Goal: Information Seeking & Learning: Learn about a topic

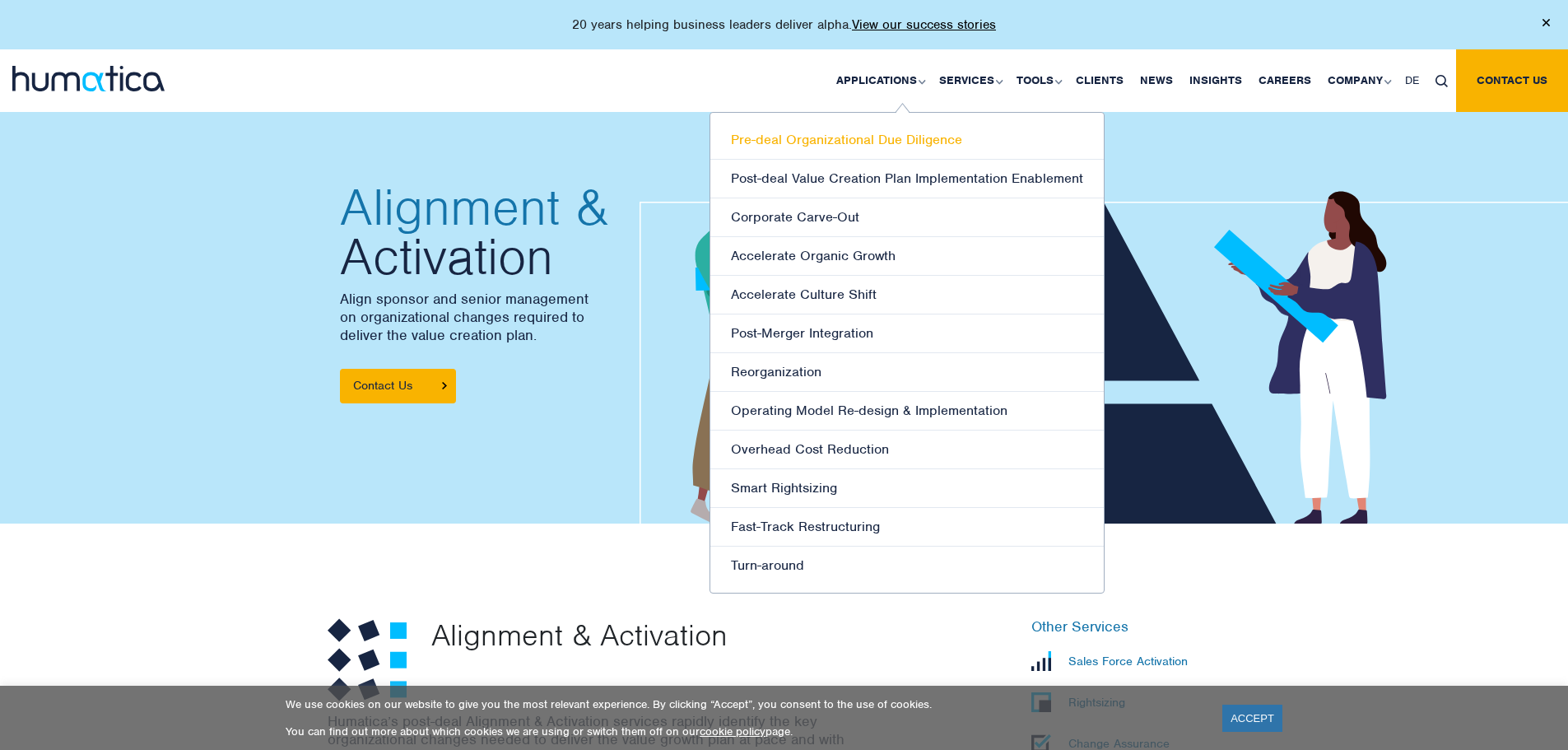
click at [804, 143] on link "Pre-deal Organizational Due Diligence" at bounding box center [907, 140] width 394 height 38
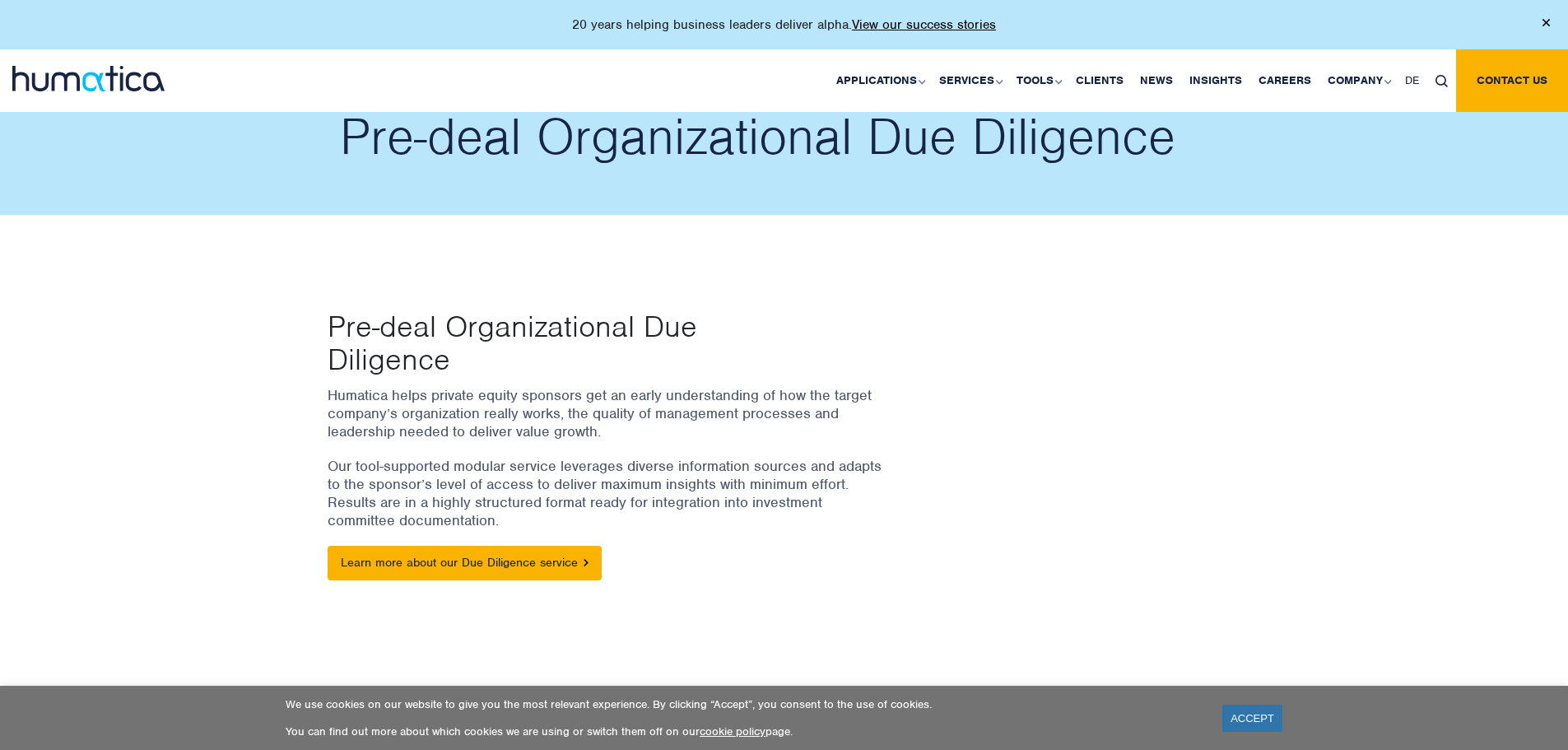
click at [852, 231] on div "Pre-deal Organizational Due Diligence Humatica helps private equity sponsors ge…" at bounding box center [784, 441] width 1568 height 452
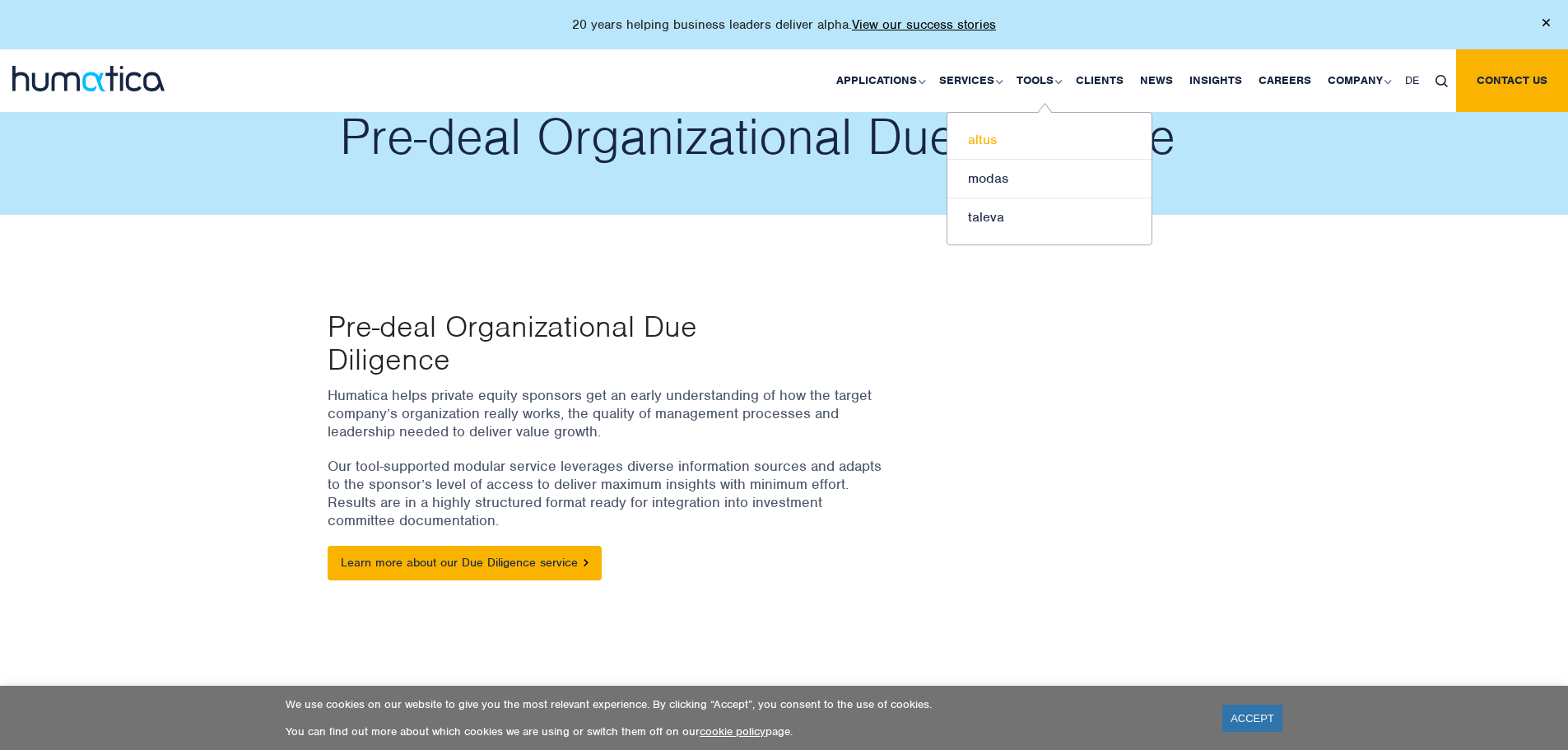
click at [997, 140] on link "altus" at bounding box center [1050, 140] width 204 height 38
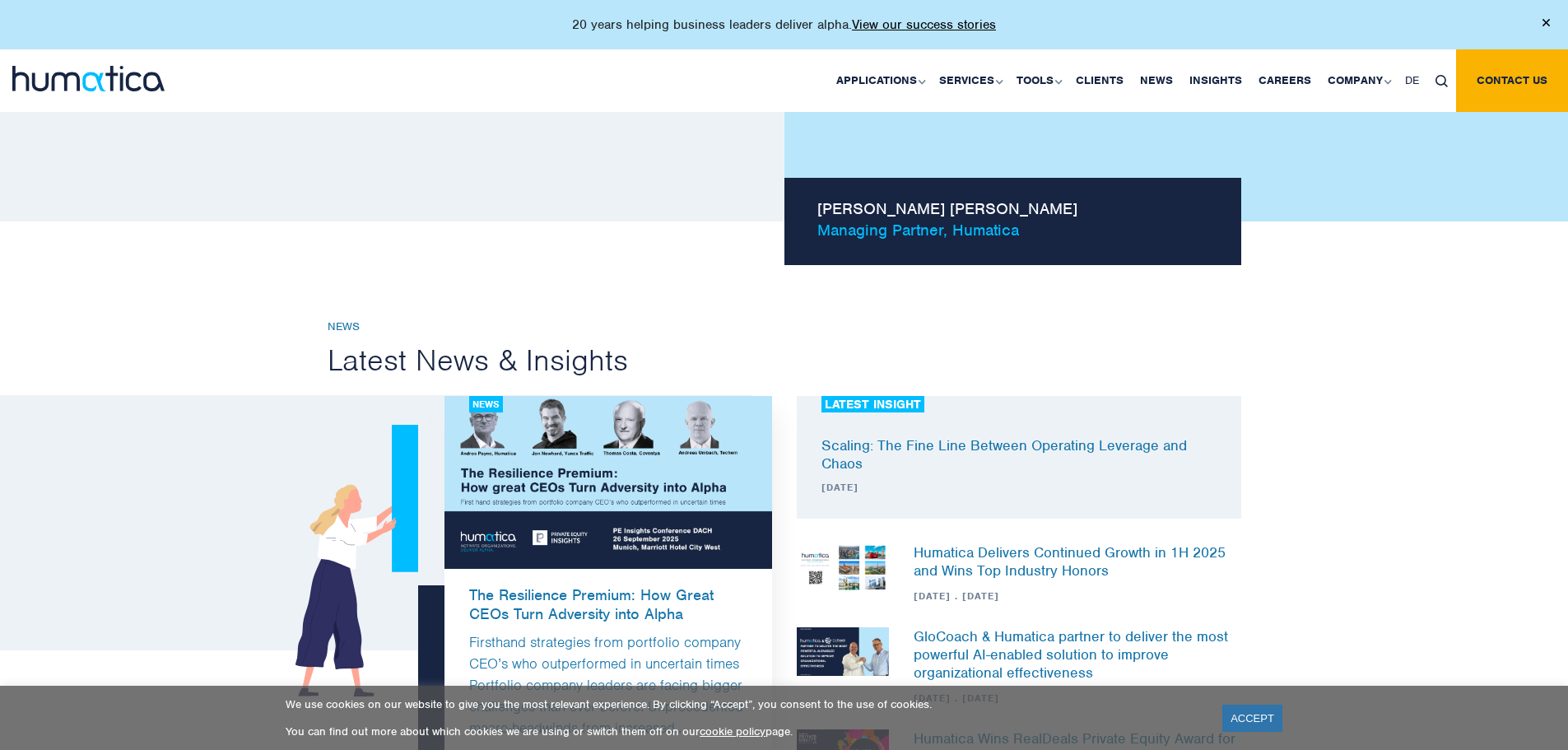
scroll to position [1098, 0]
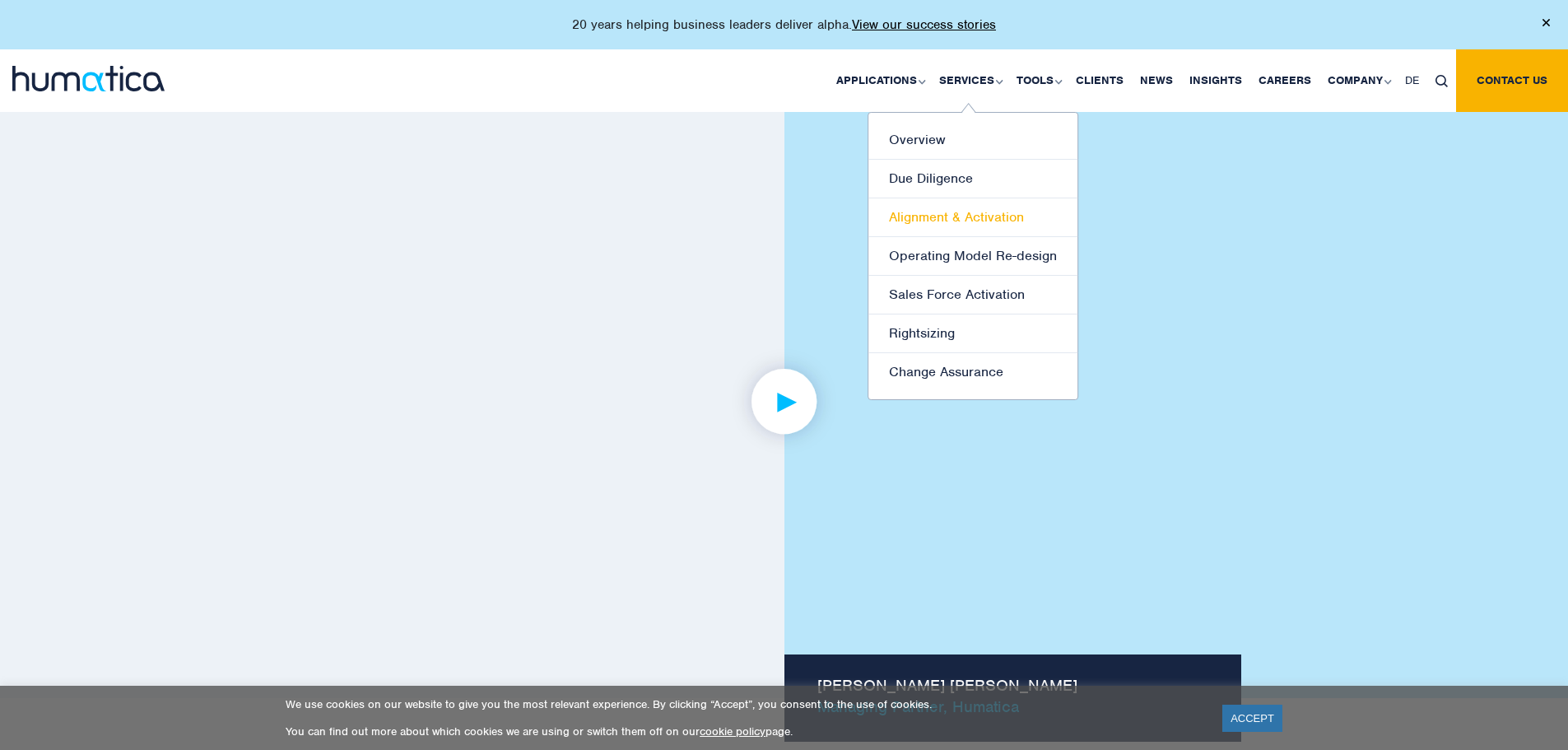
click at [975, 215] on link "Alignment & Activation" at bounding box center [972, 218] width 209 height 38
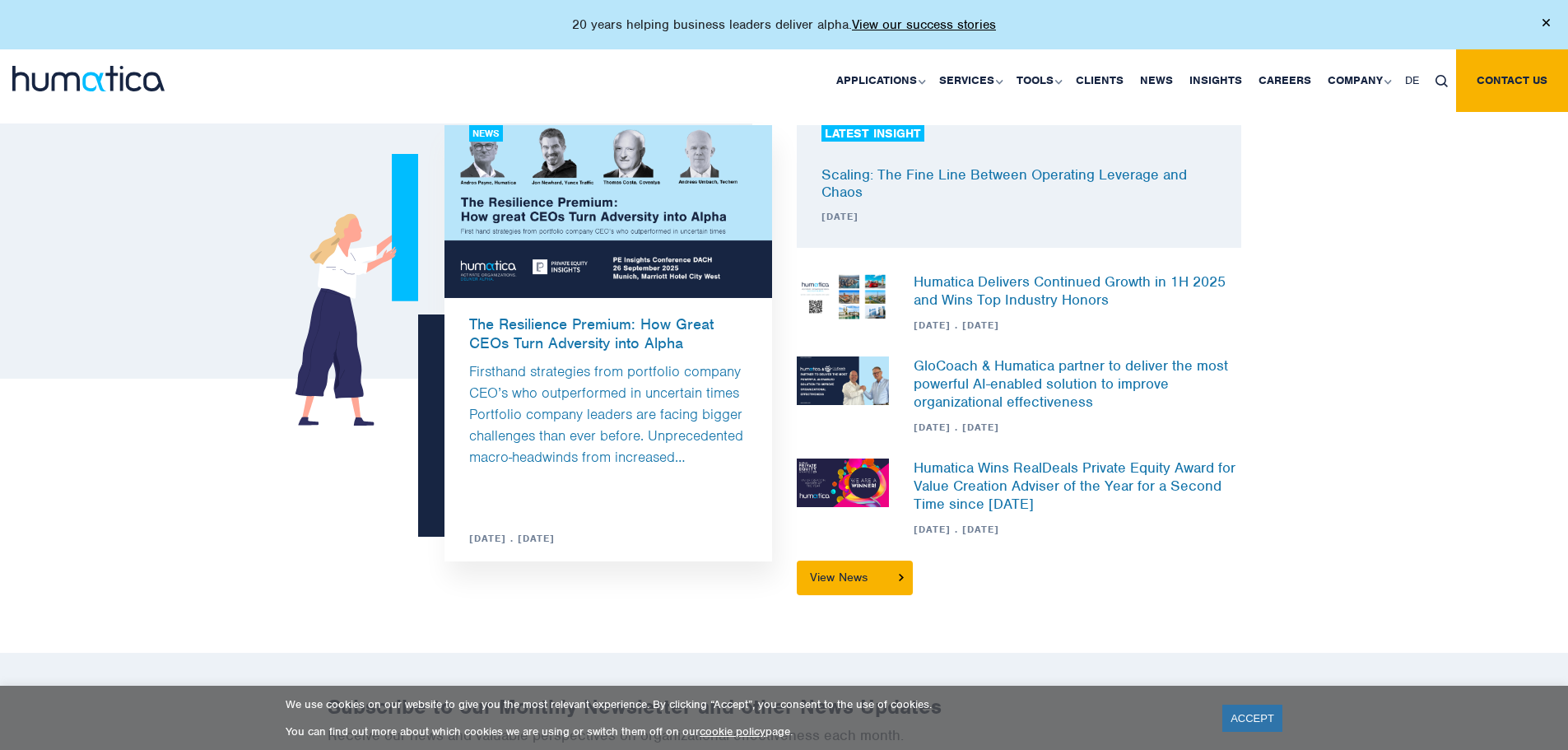
scroll to position [1854, 0]
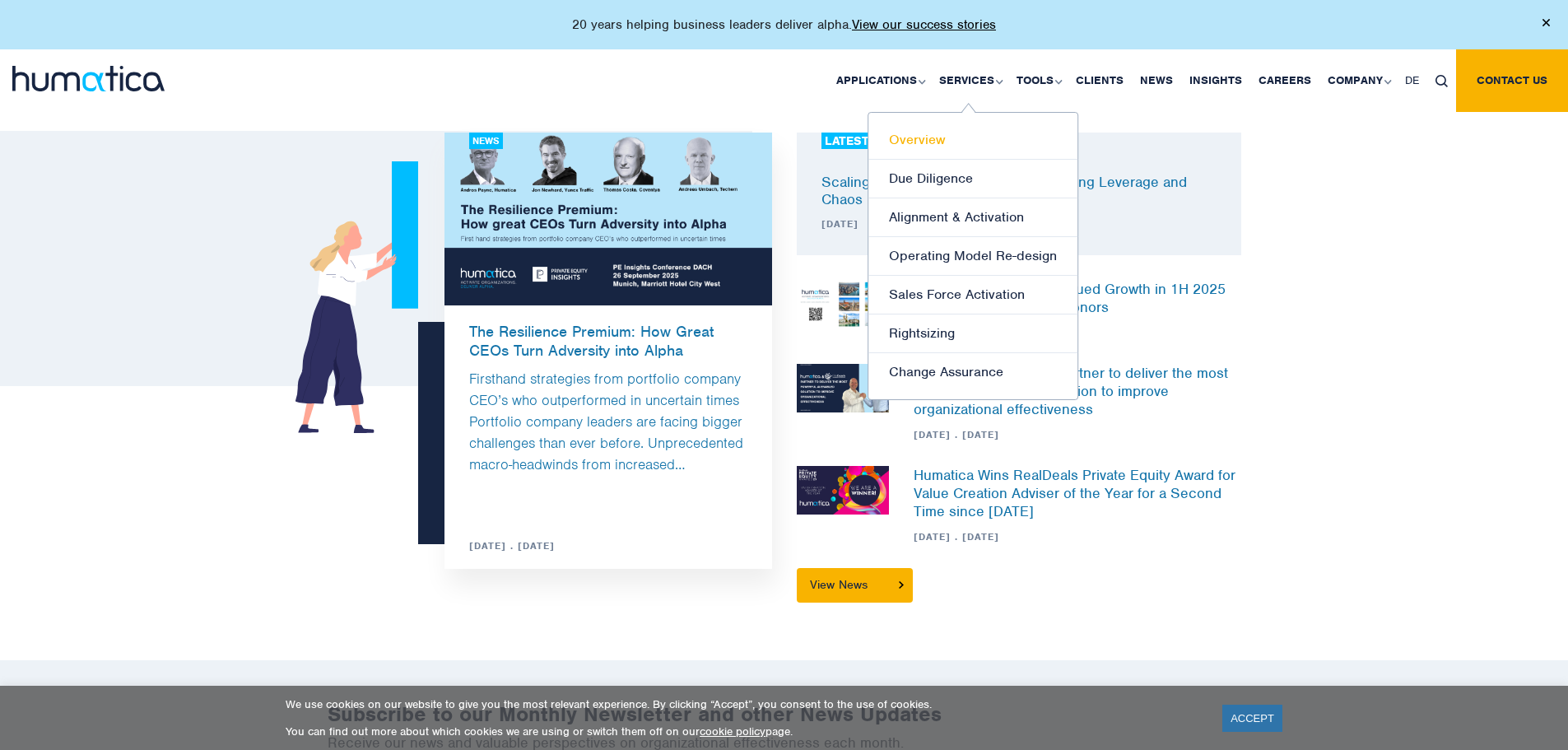
click at [922, 140] on link "Overview" at bounding box center [972, 140] width 209 height 38
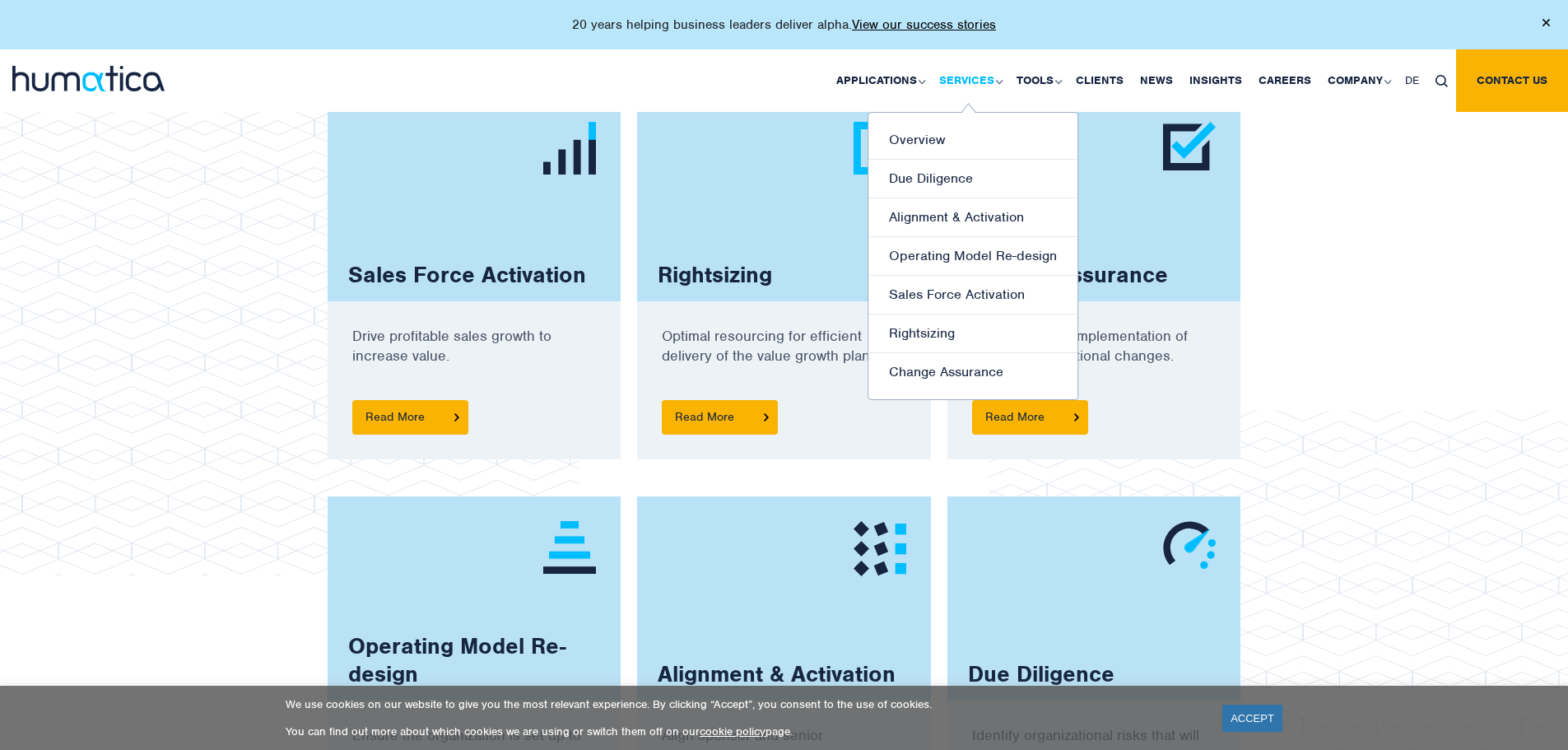
scroll to position [618, 0]
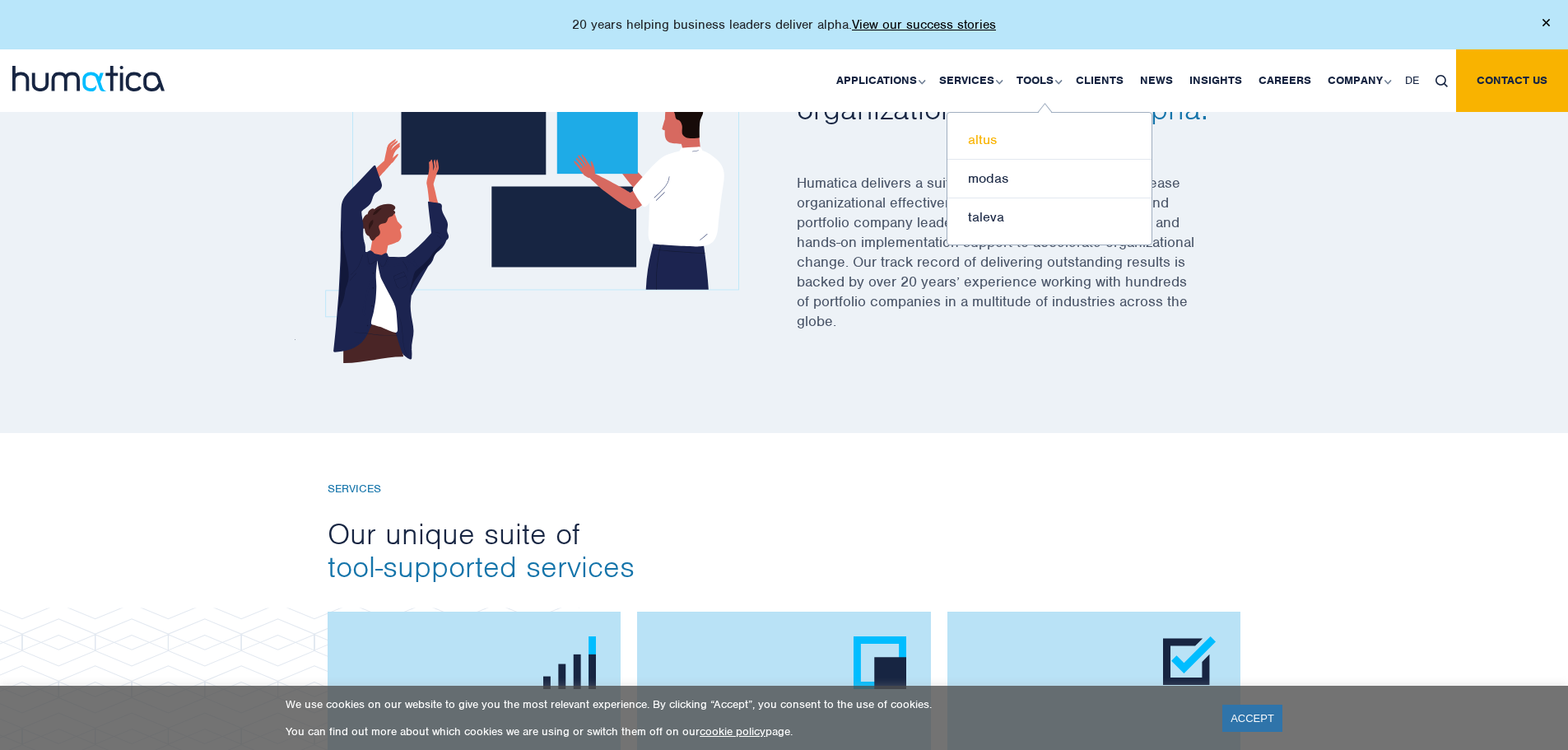
click at [982, 143] on link "altus" at bounding box center [1050, 140] width 204 height 38
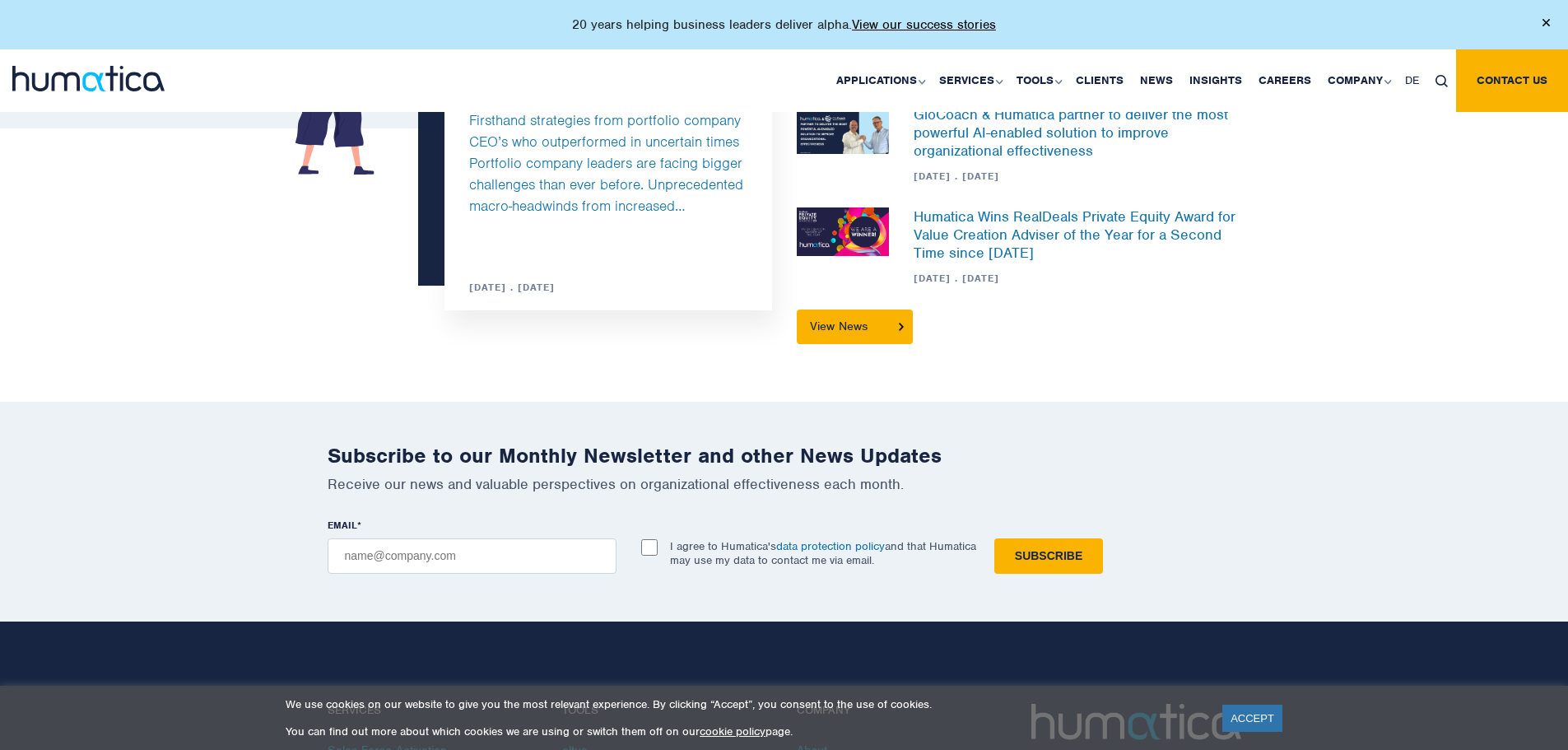
scroll to position [1756, 0]
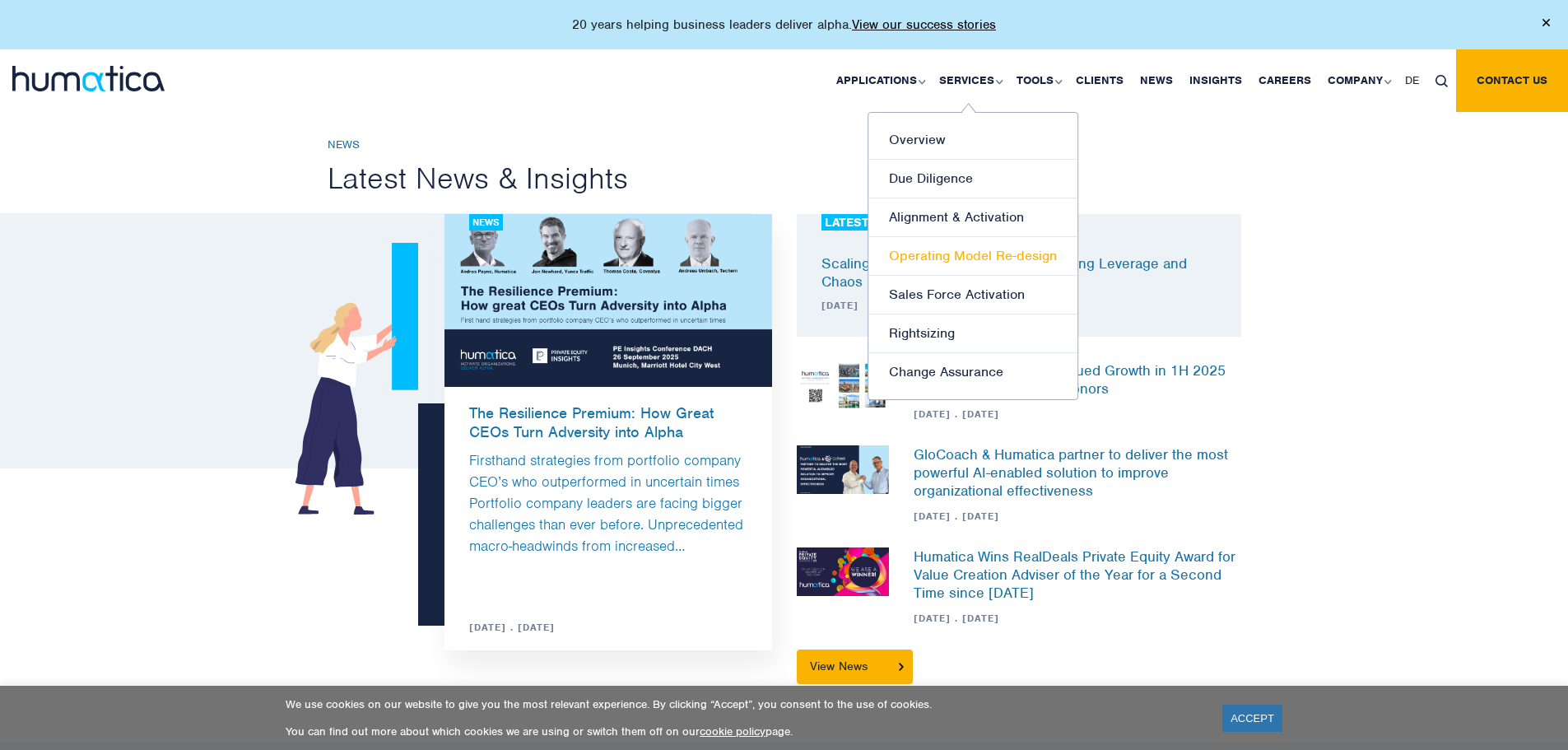
click at [945, 253] on link "Operating Model Re-design" at bounding box center [972, 256] width 209 height 38
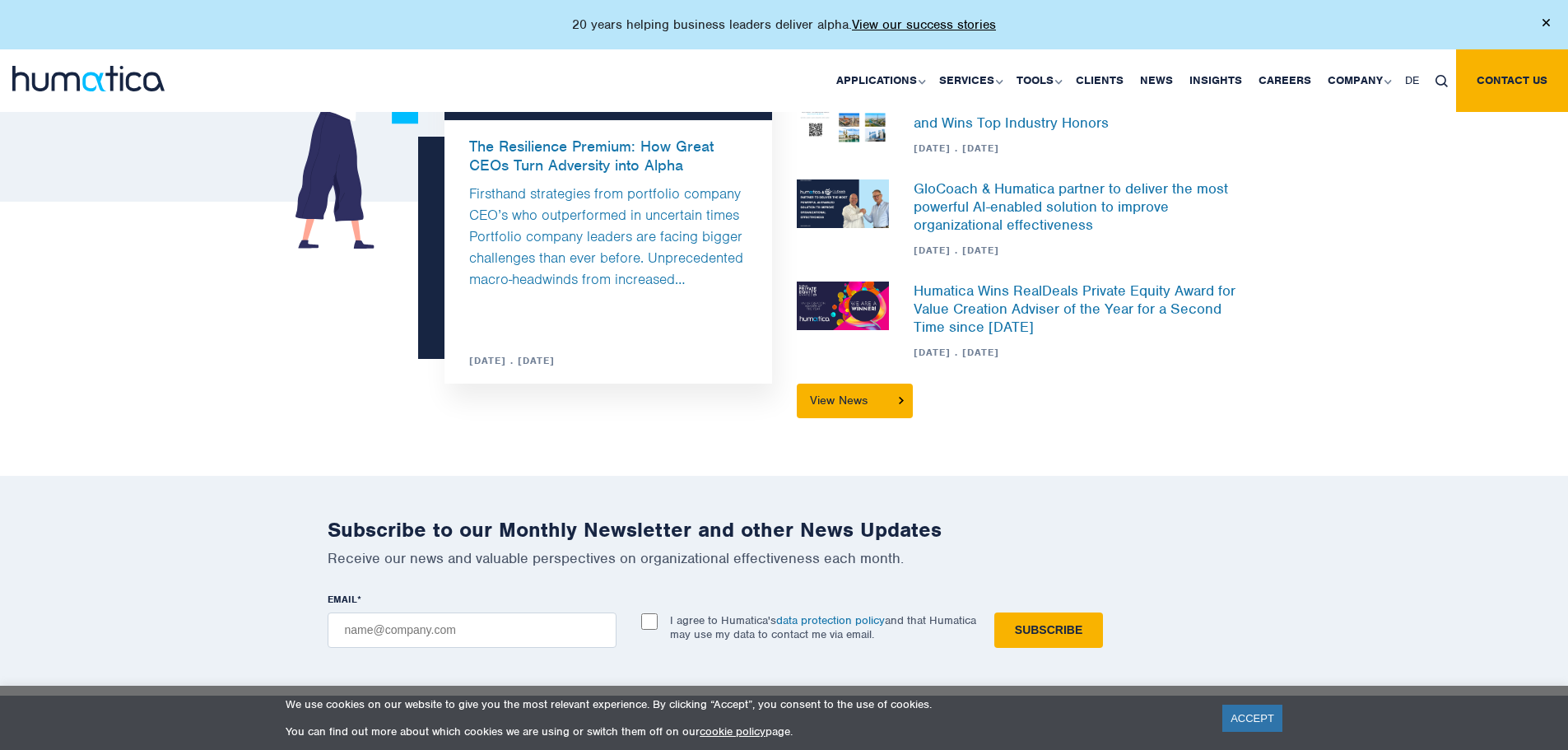
scroll to position [1729, 0]
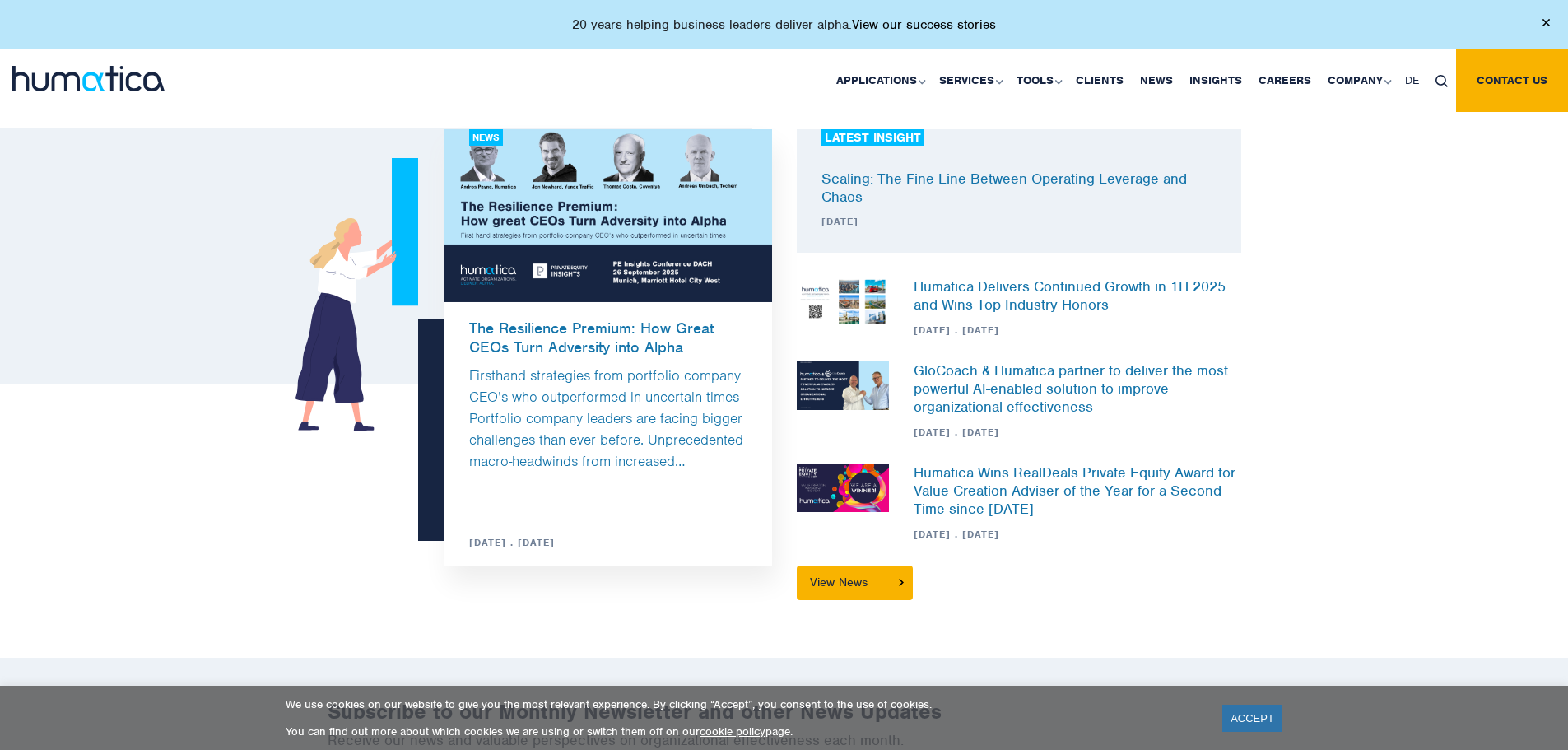
click at [296, 103] on div "Applications Pre-deal Organizational Due Diligence Post-deal Value Creation Pla…" at bounding box center [920, 81] width 1294 height 63
click at [106, 72] on img at bounding box center [88, 78] width 152 height 25
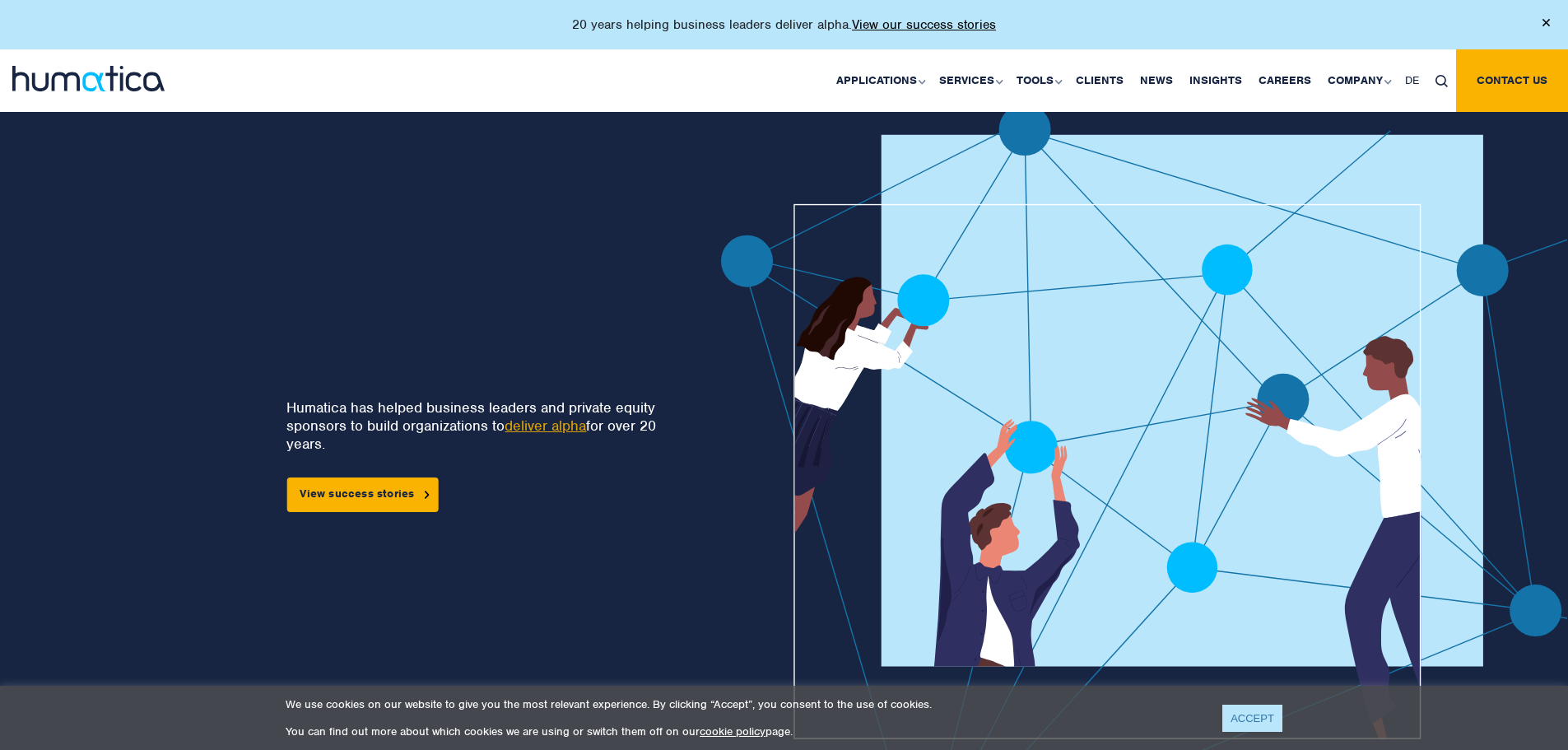
click at [1262, 715] on link "ACCEPT" at bounding box center [1252, 718] width 60 height 27
